Goal: Information Seeking & Learning: Learn about a topic

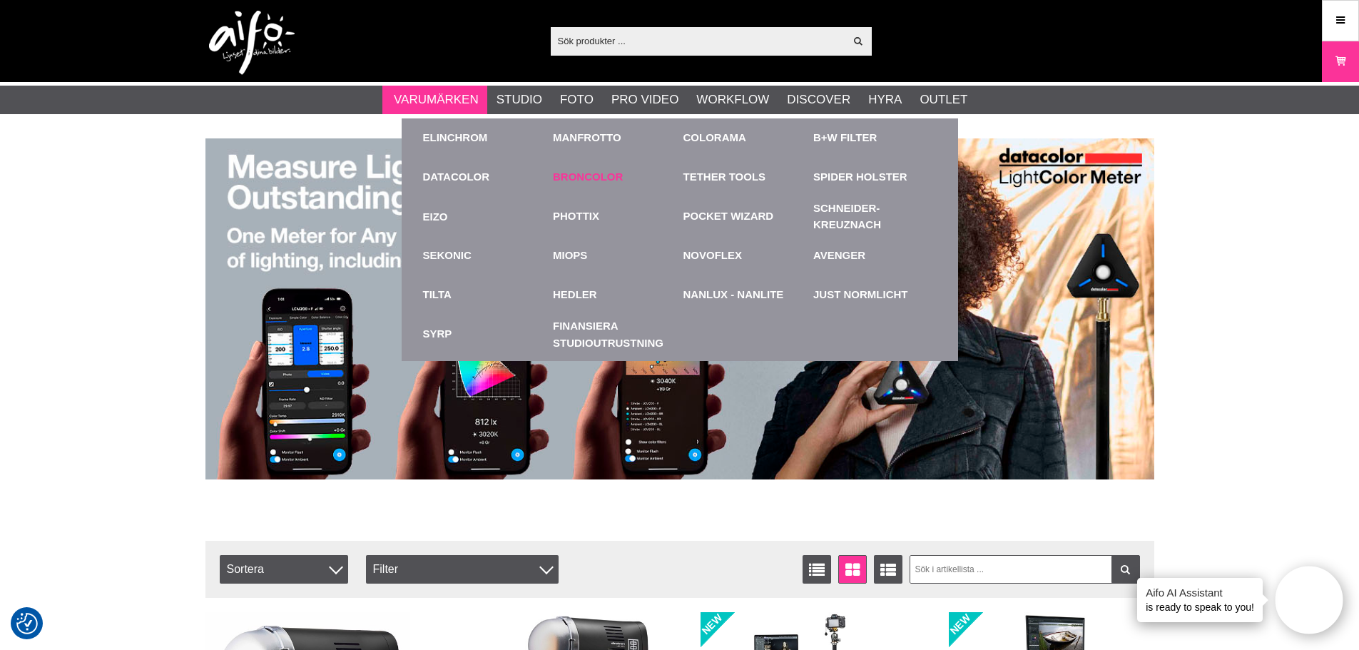
click at [600, 175] on link "Broncolor" at bounding box center [588, 177] width 70 height 16
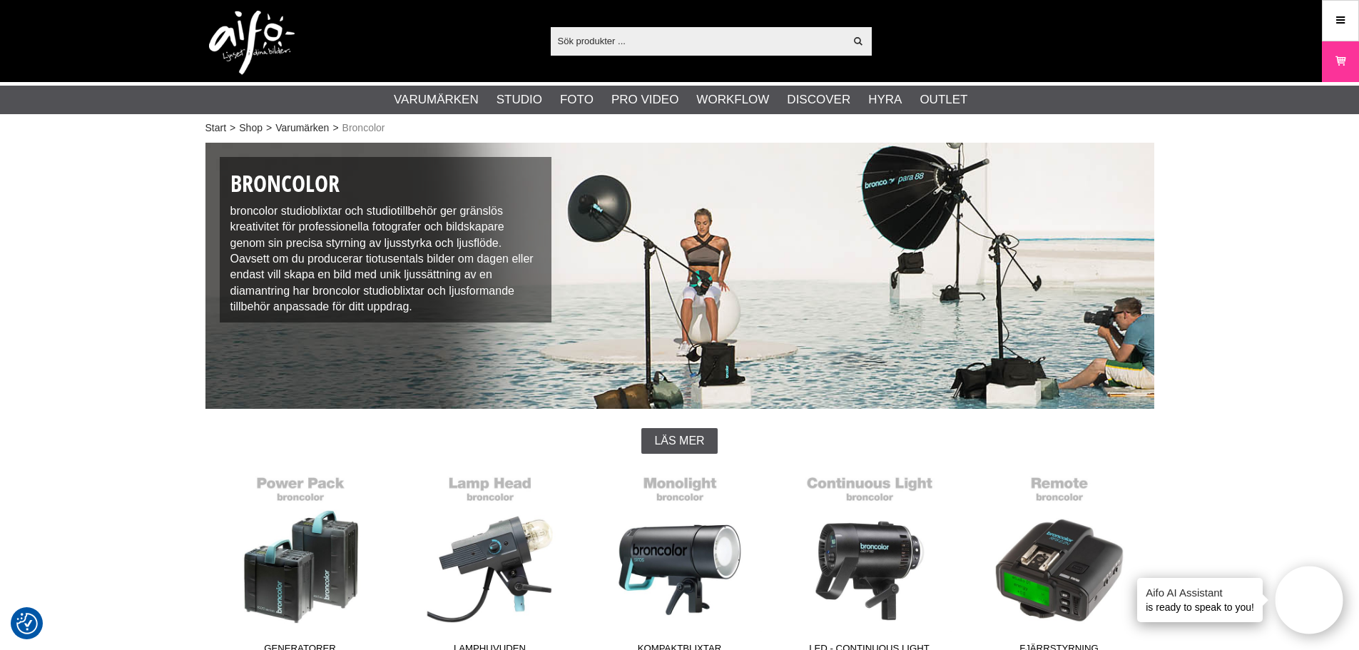
click at [579, 41] on input "text" at bounding box center [698, 40] width 295 height 21
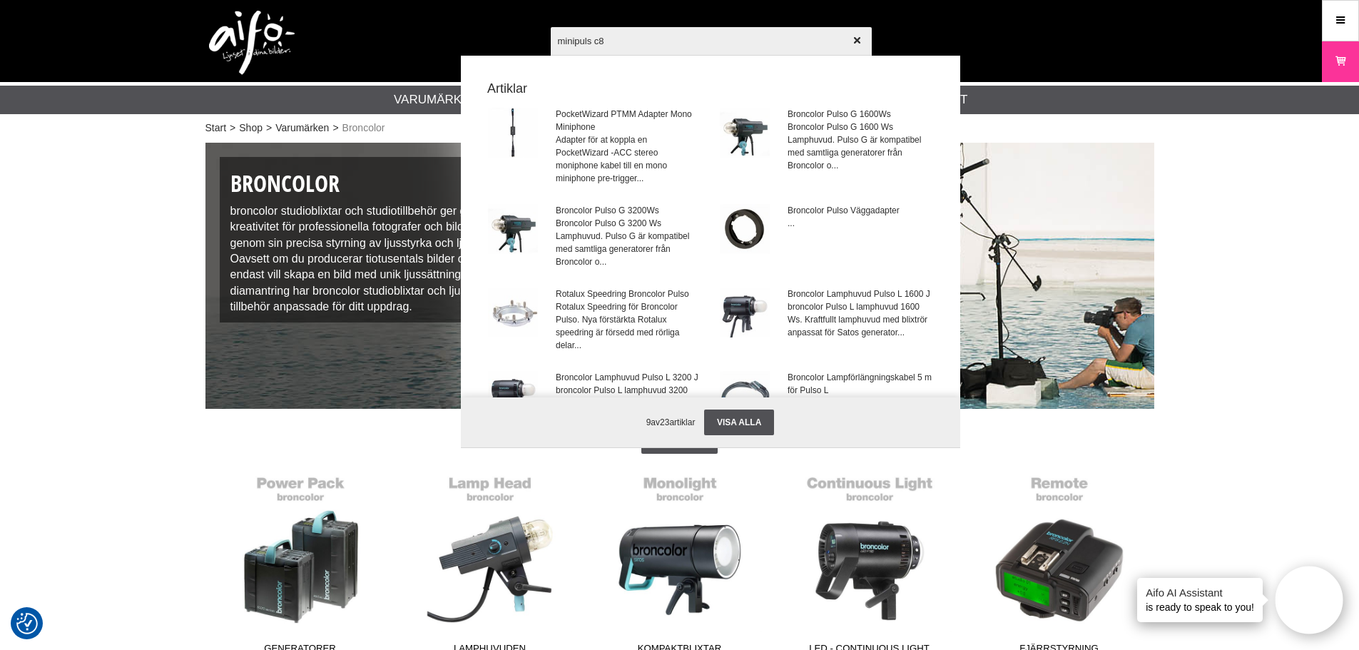
type input "minipuls c80"
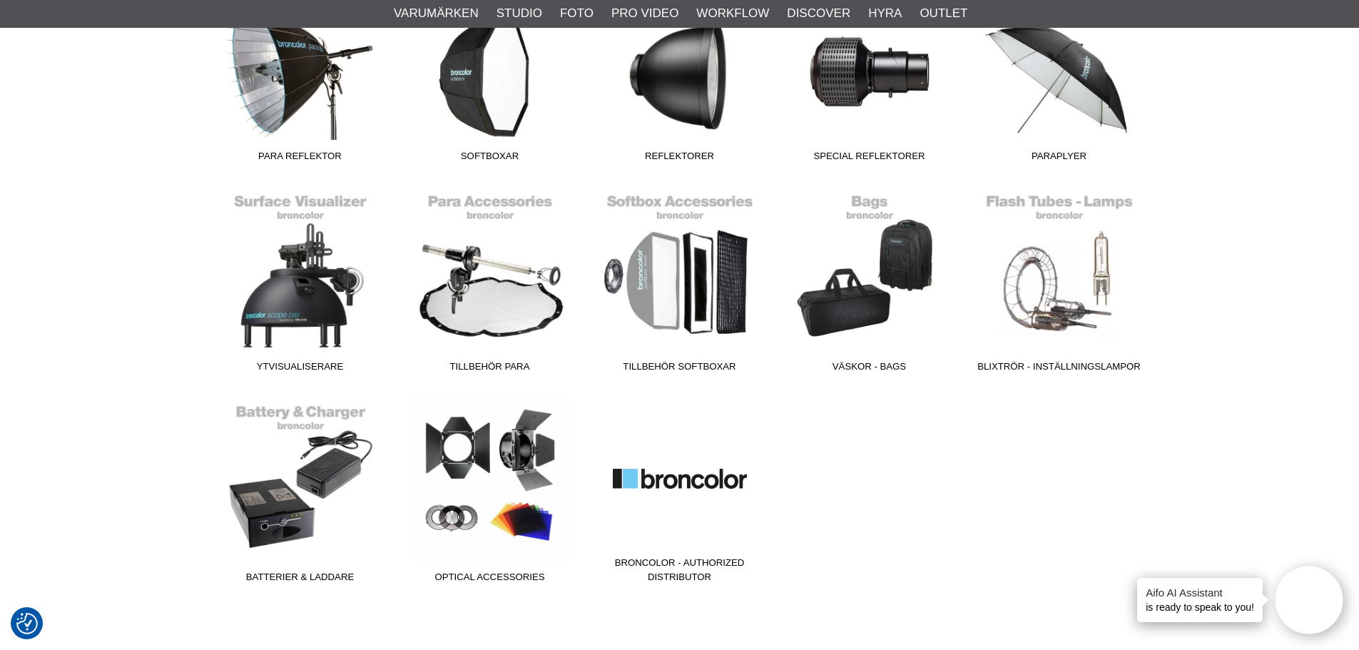
scroll to position [713, 0]
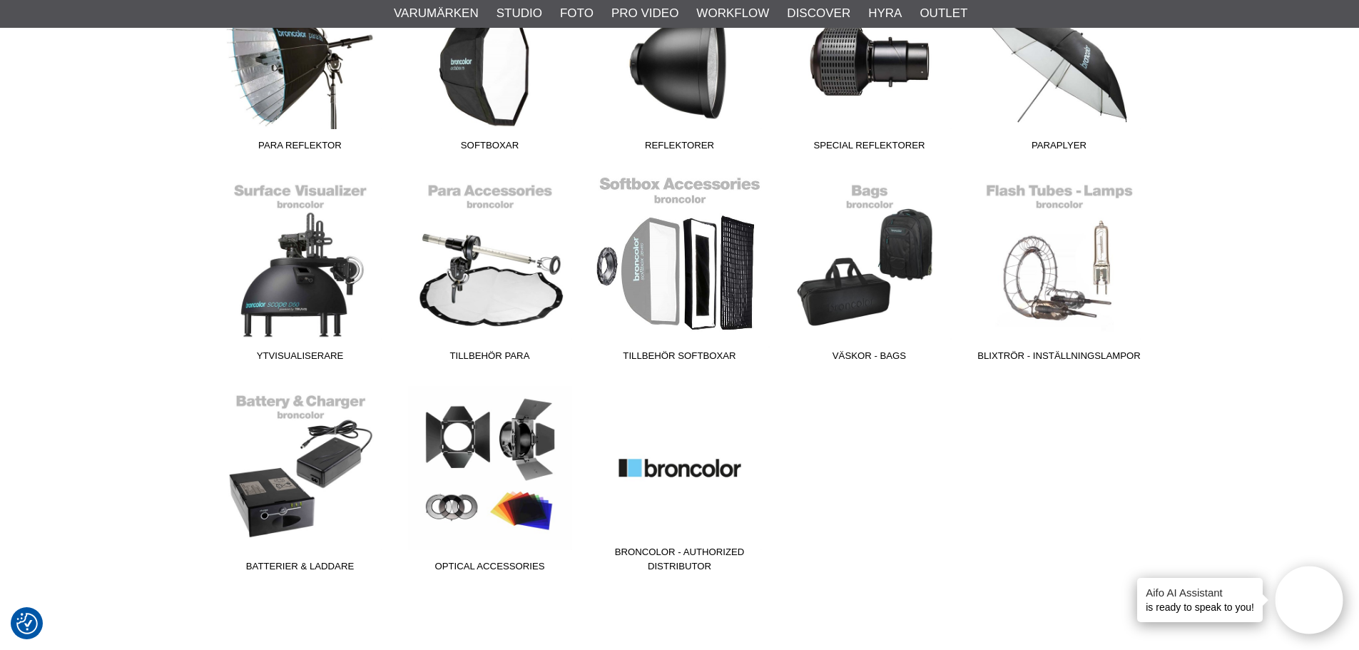
click at [701, 318] on link "Tillbehör Softboxar" at bounding box center [680, 271] width 190 height 193
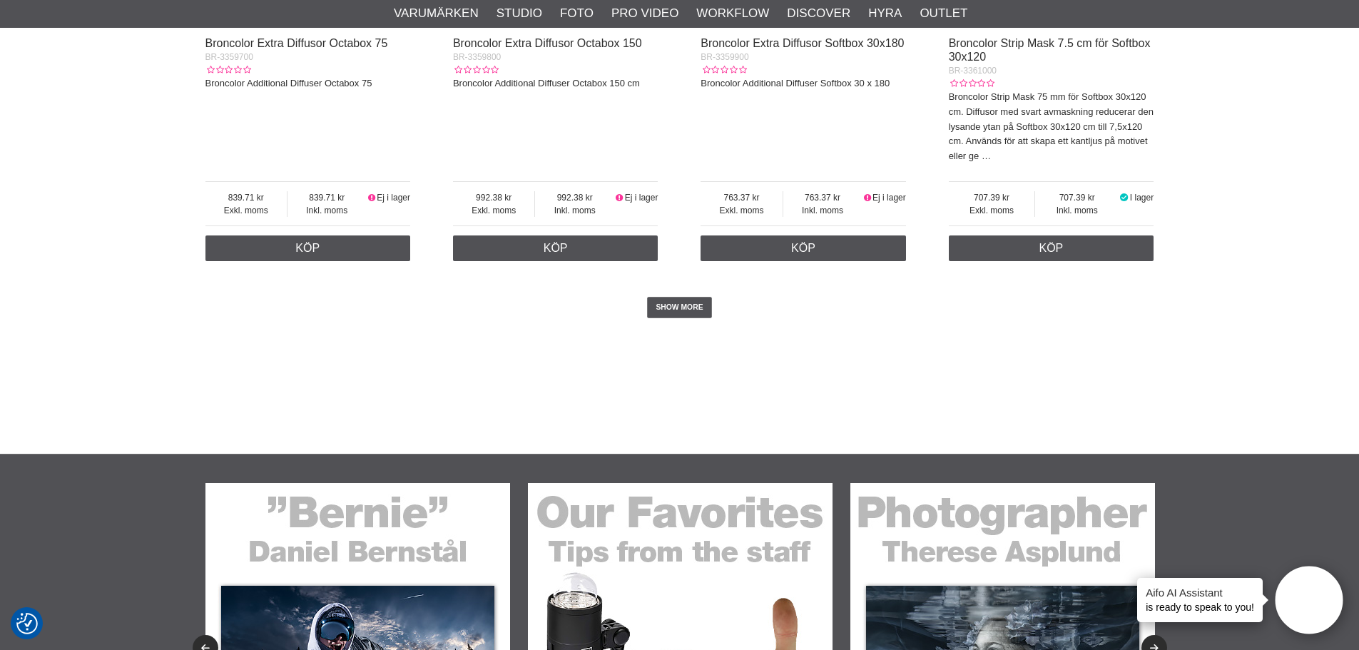
scroll to position [3566, 0]
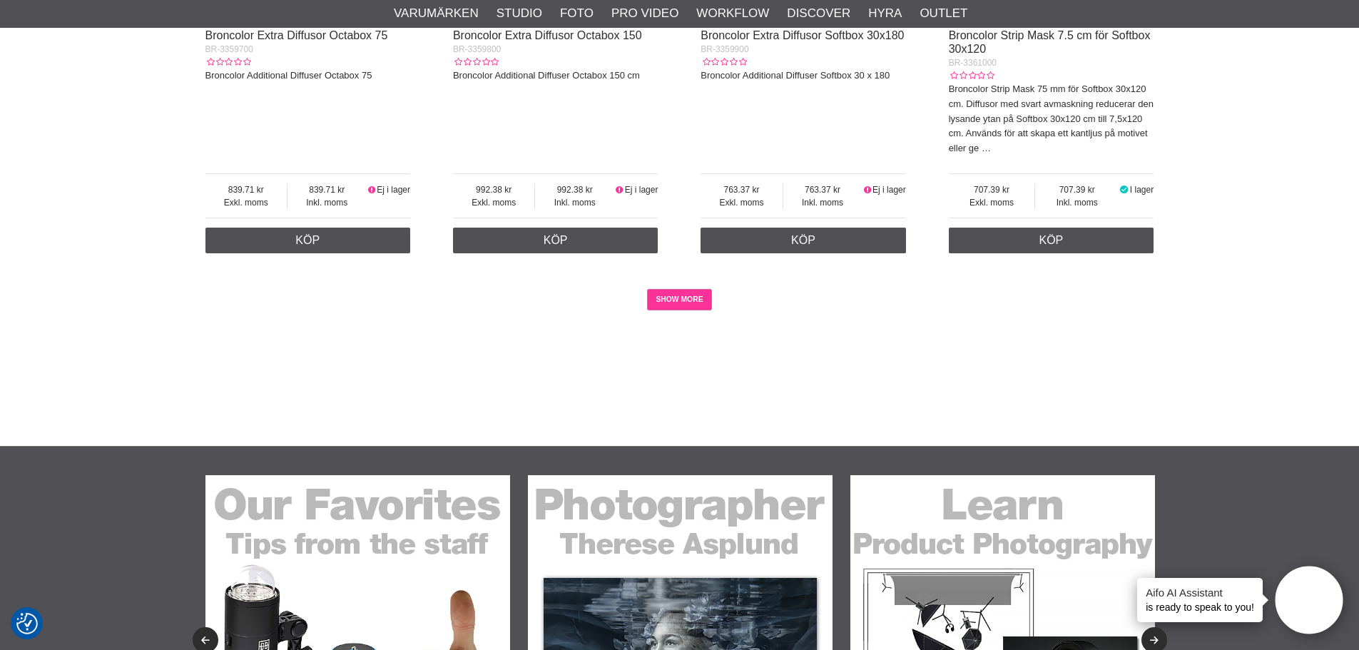
click at [705, 305] on link "SHOW MORE" at bounding box center [679, 299] width 65 height 21
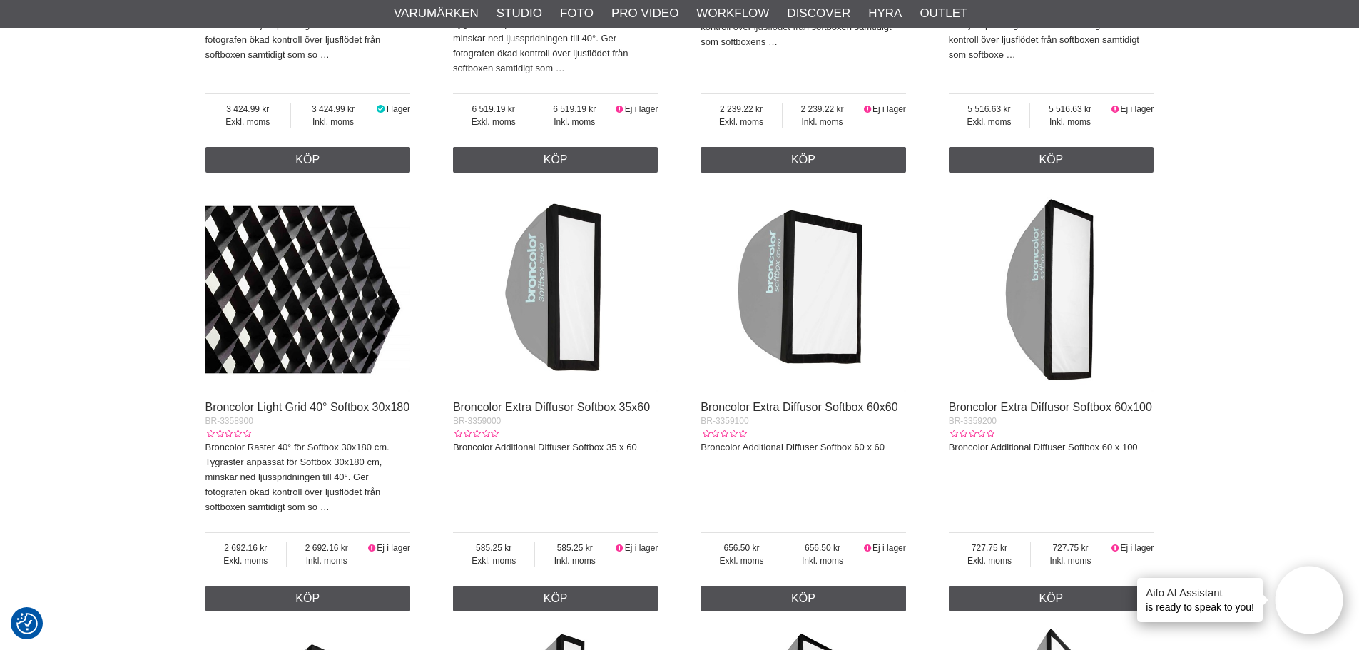
scroll to position [1920, 0]
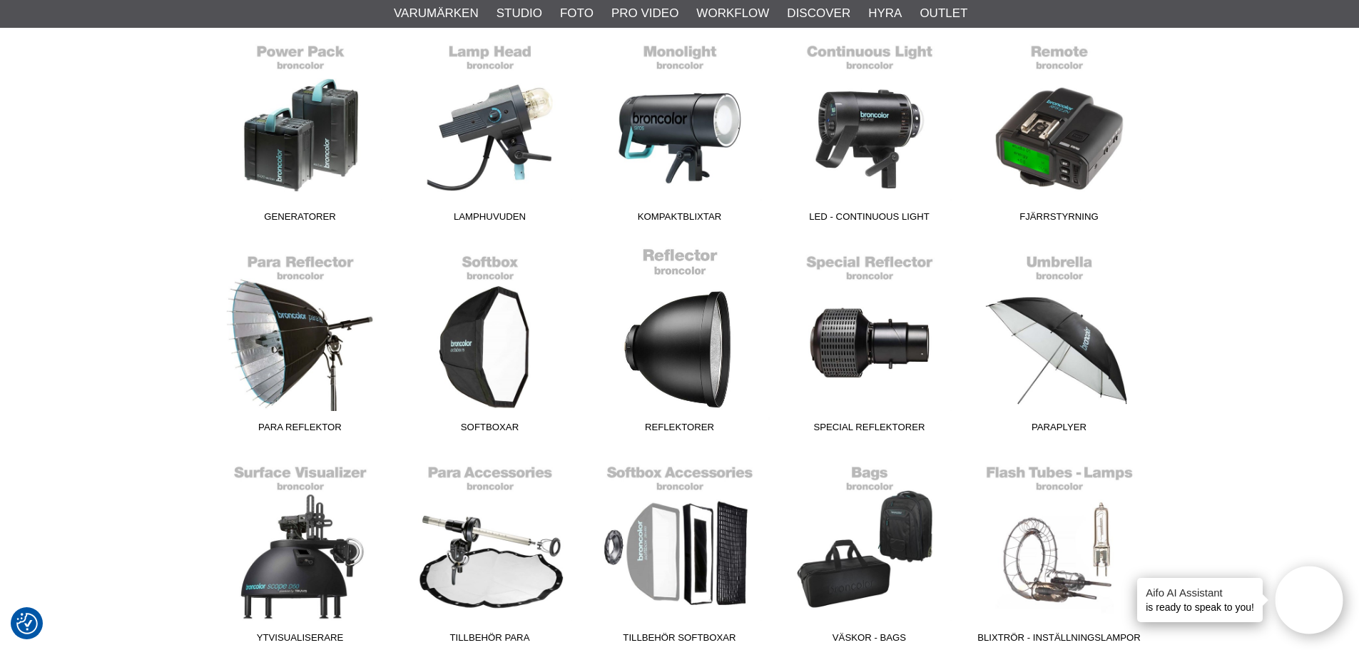
scroll to position [428, 0]
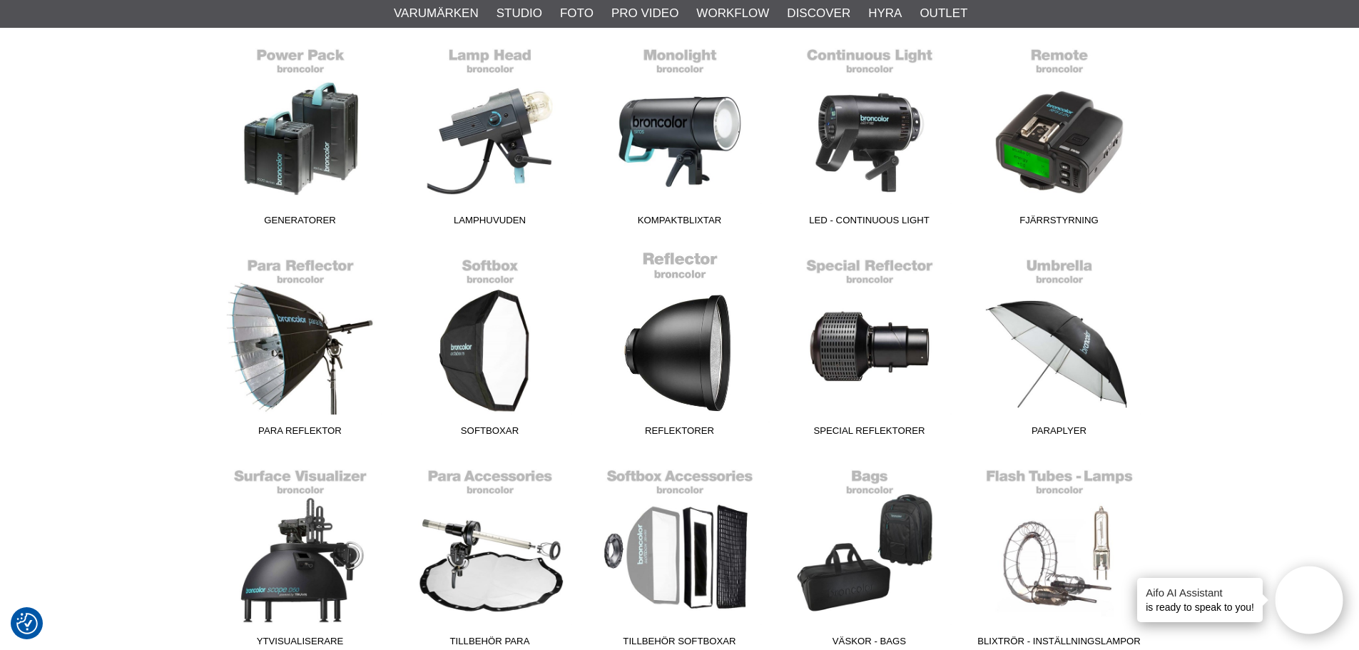
click at [686, 367] on link "Reflektorer" at bounding box center [680, 346] width 190 height 193
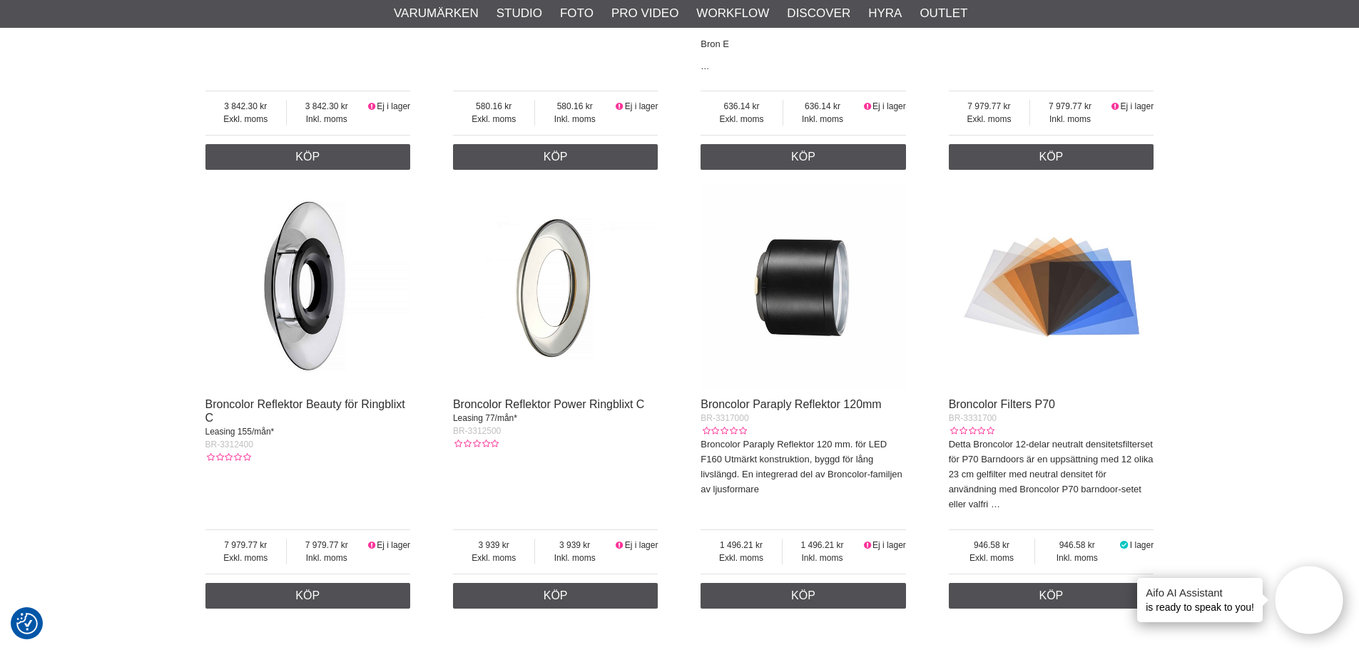
scroll to position [1427, 0]
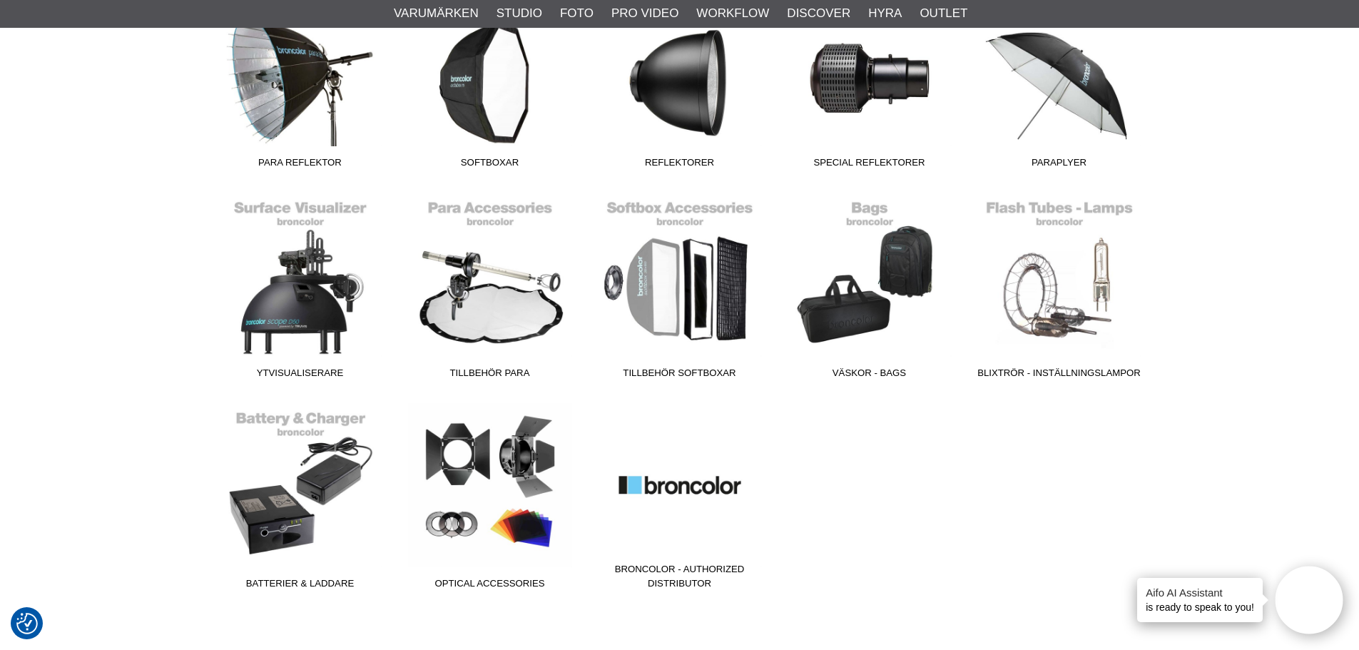
scroll to position [785, 0]
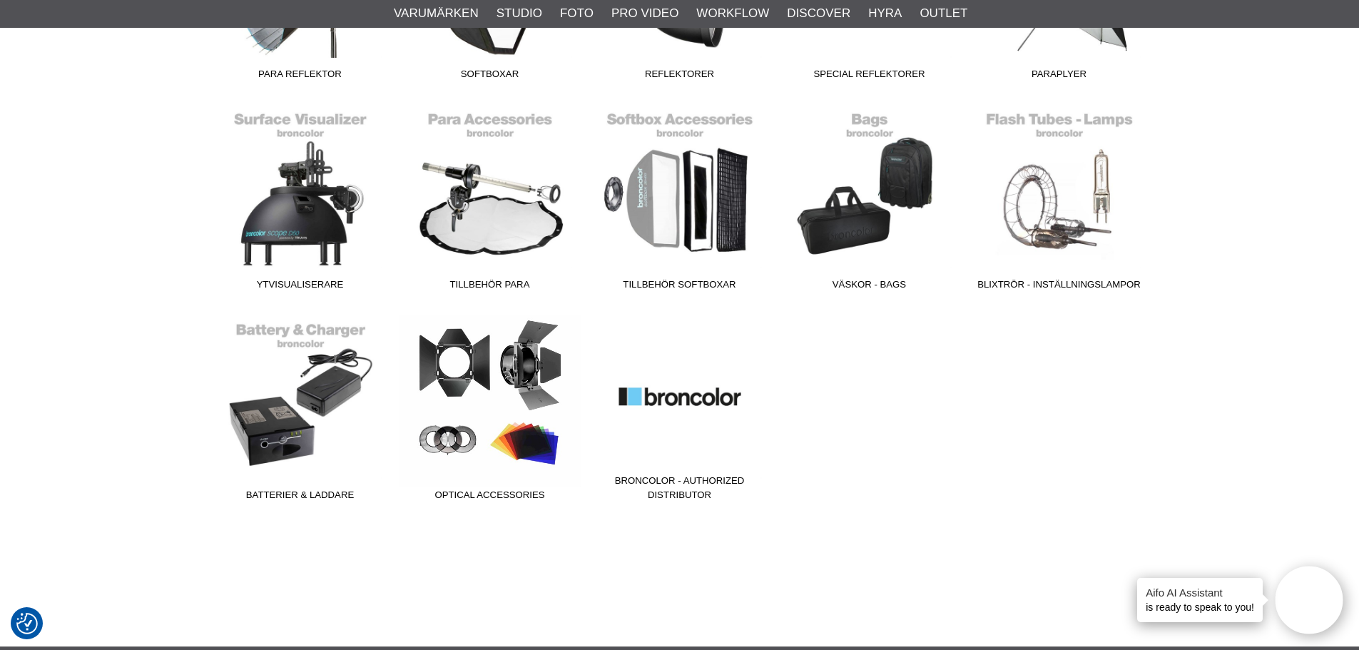
click at [487, 417] on link "Optical Accessories" at bounding box center [490, 411] width 190 height 193
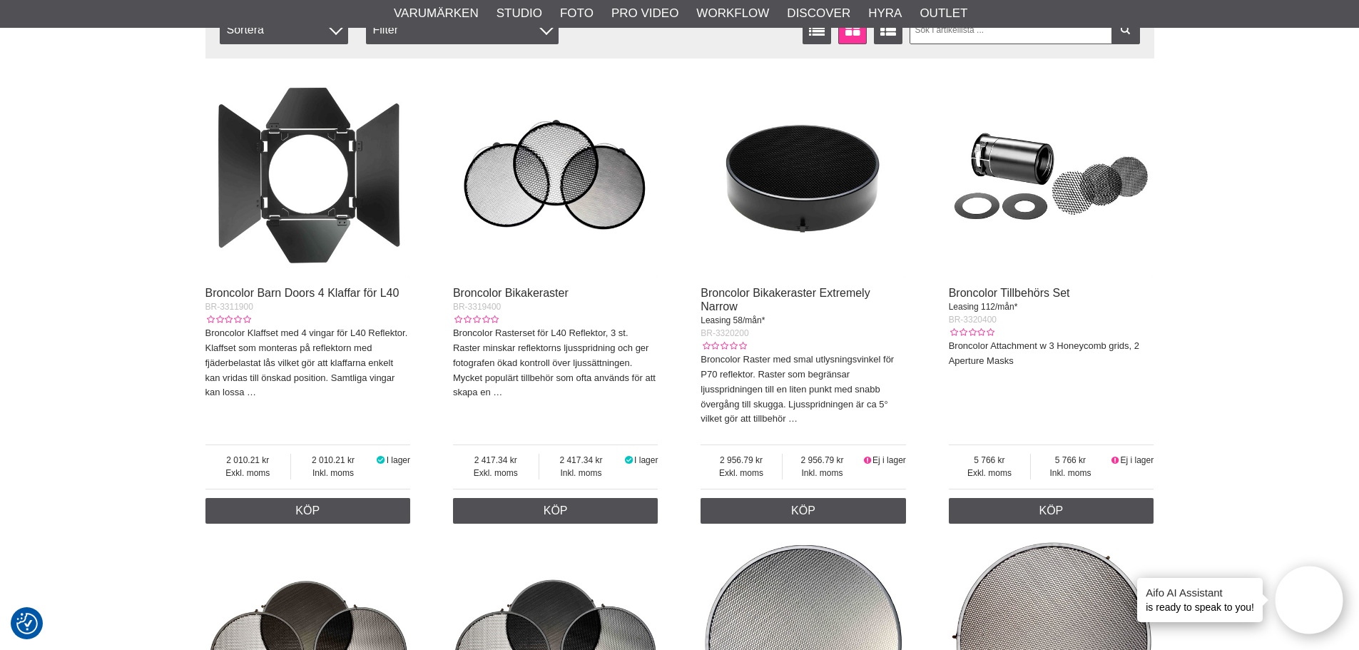
scroll to position [71, 0]
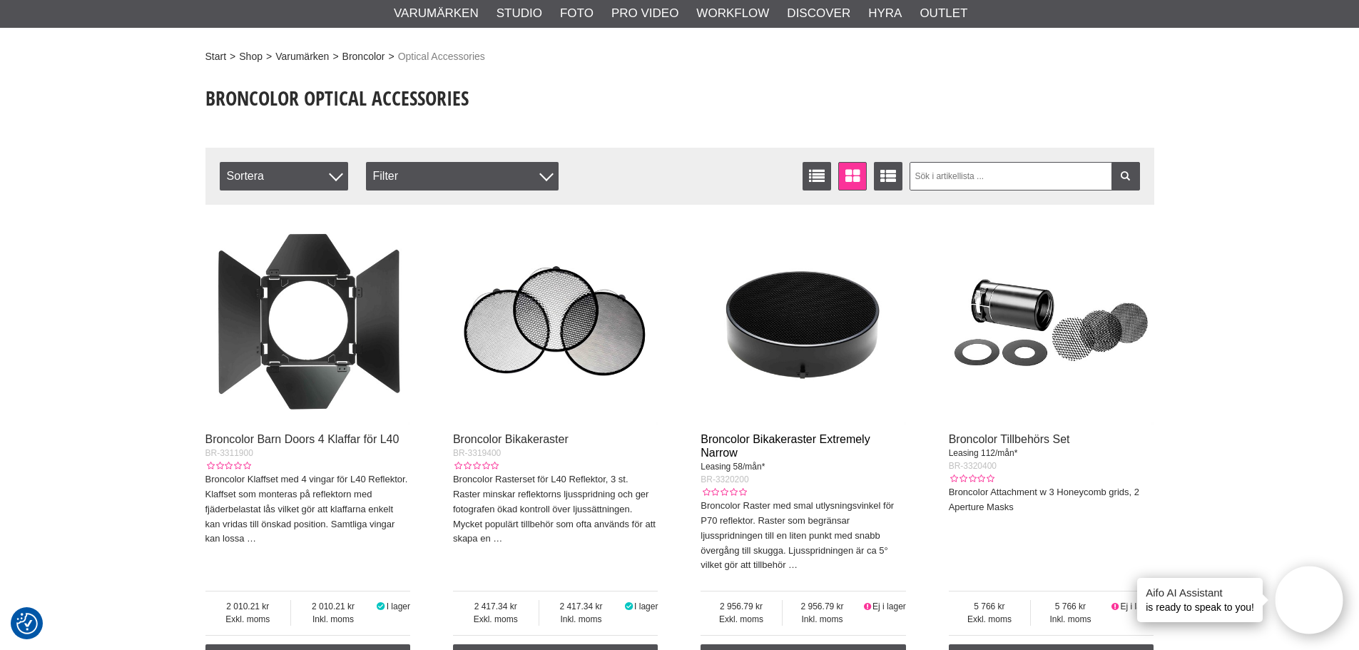
click at [761, 438] on link "Broncolor Bikakeraster Extremely Narrow" at bounding box center [784, 446] width 169 height 26
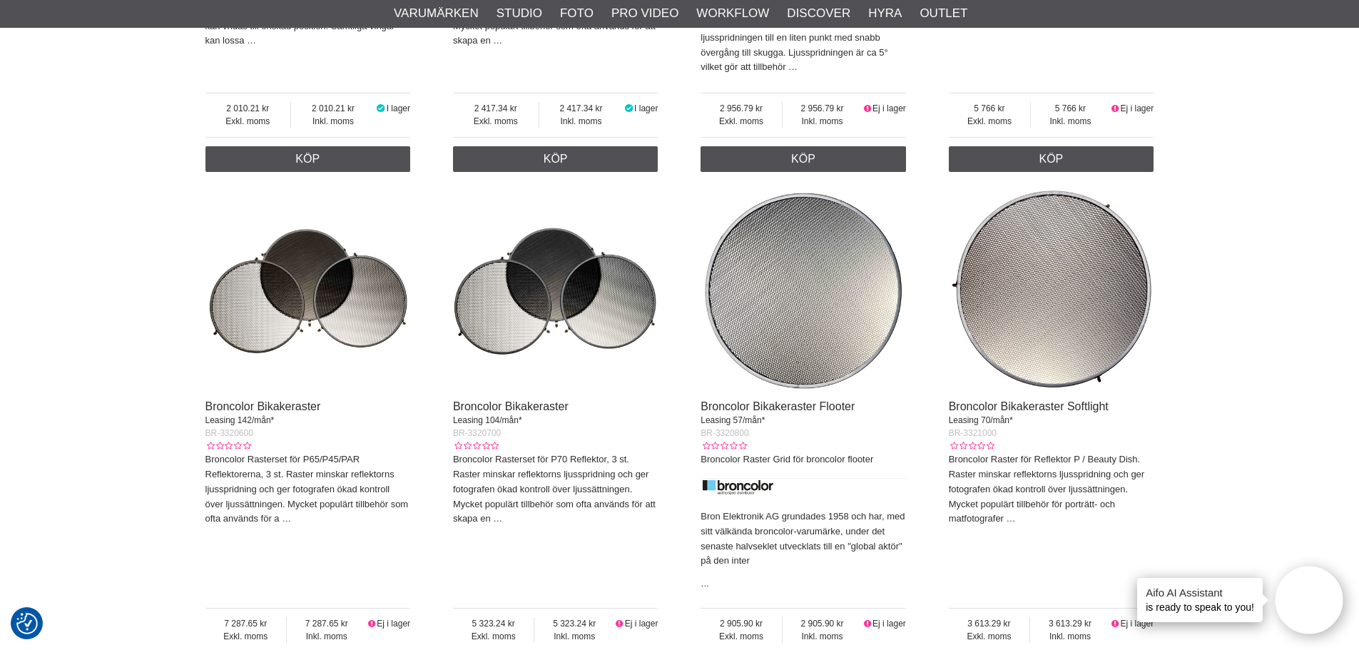
scroll to position [571, 0]
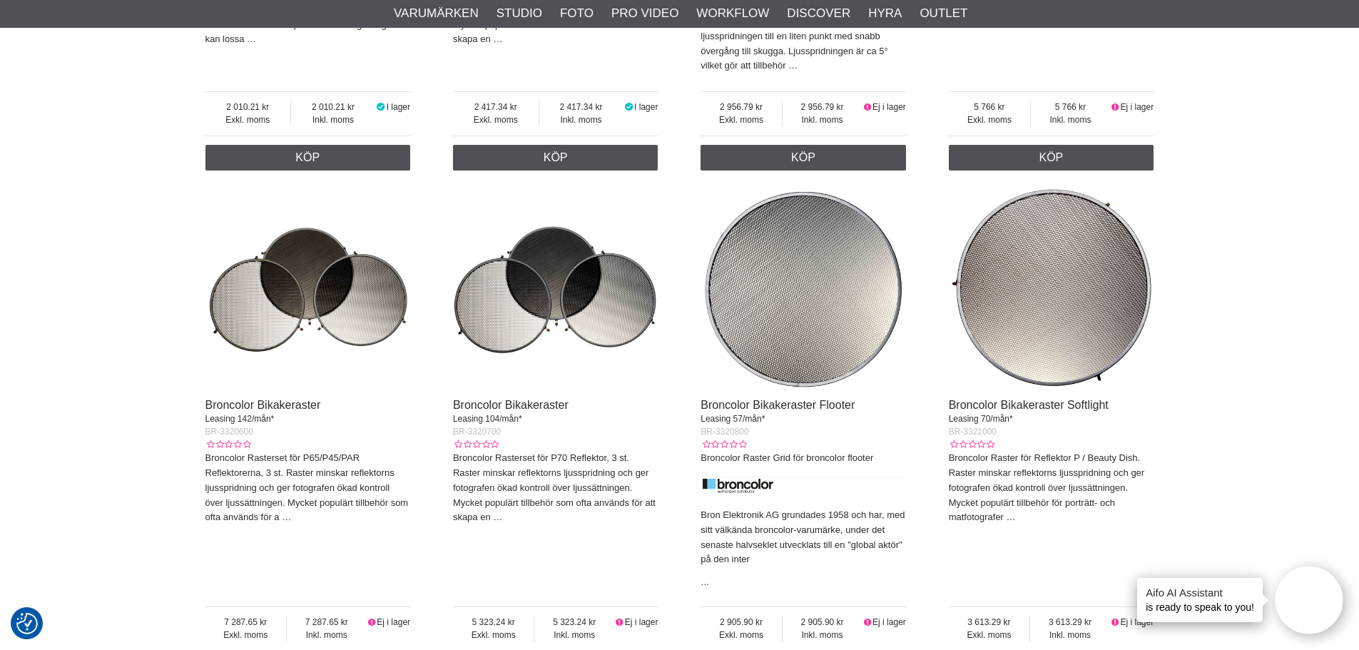
click at [513, 335] on img at bounding box center [555, 287] width 205 height 205
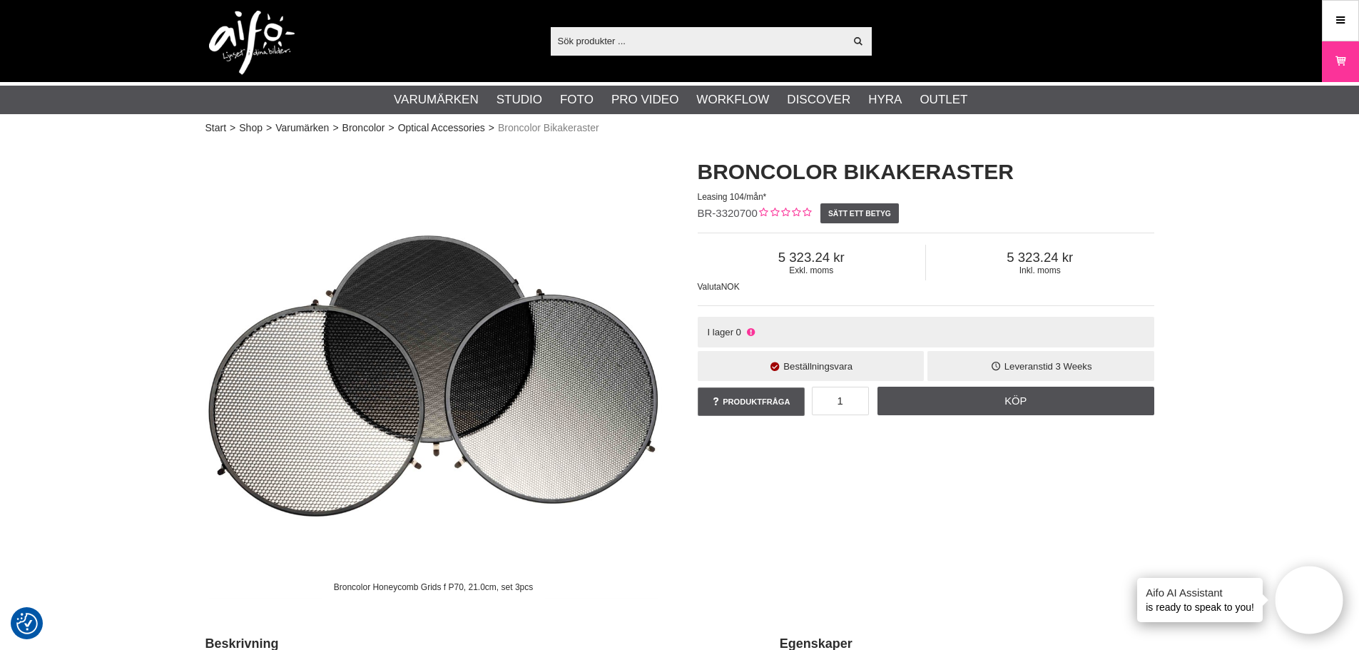
click at [690, 42] on input "text" at bounding box center [698, 40] width 295 height 21
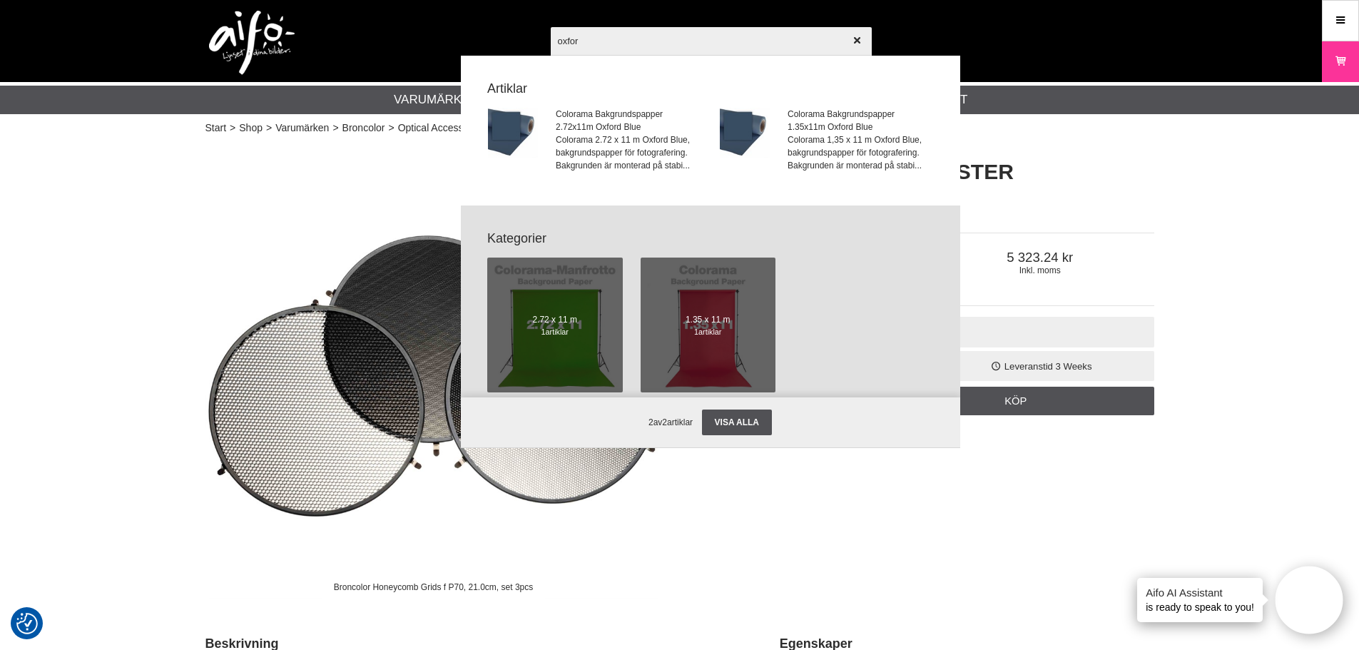
type input "oxfor"
